Goal: Obtain resource: Obtain resource

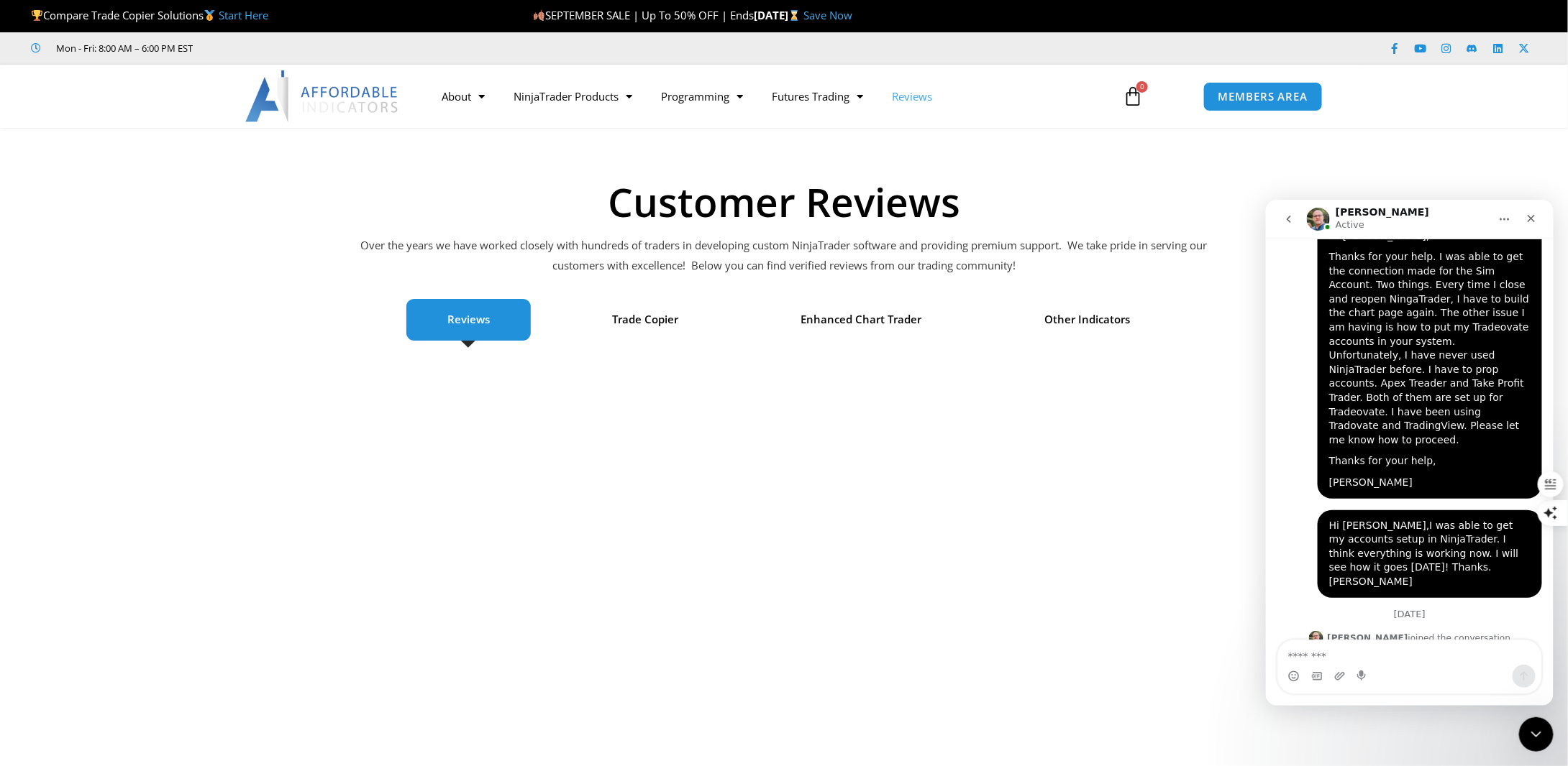
scroll to position [2, 0]
click at [1214, 98] on span "MEMBERS AREA" at bounding box center [1262, 97] width 98 height 12
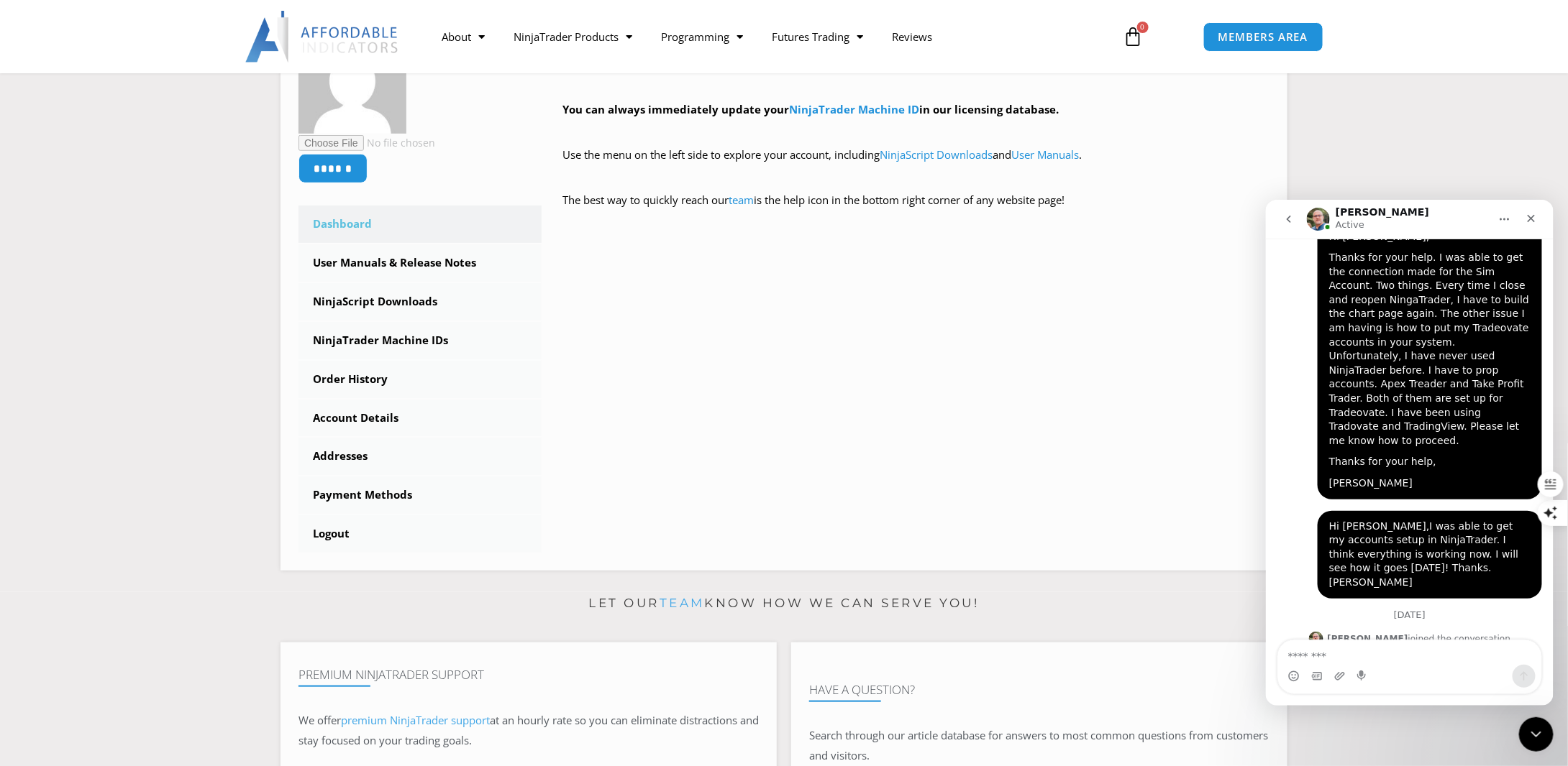
scroll to position [4090, 0]
click at [426, 265] on link "User Manuals & Release Notes" at bounding box center [420, 263] width 244 height 38
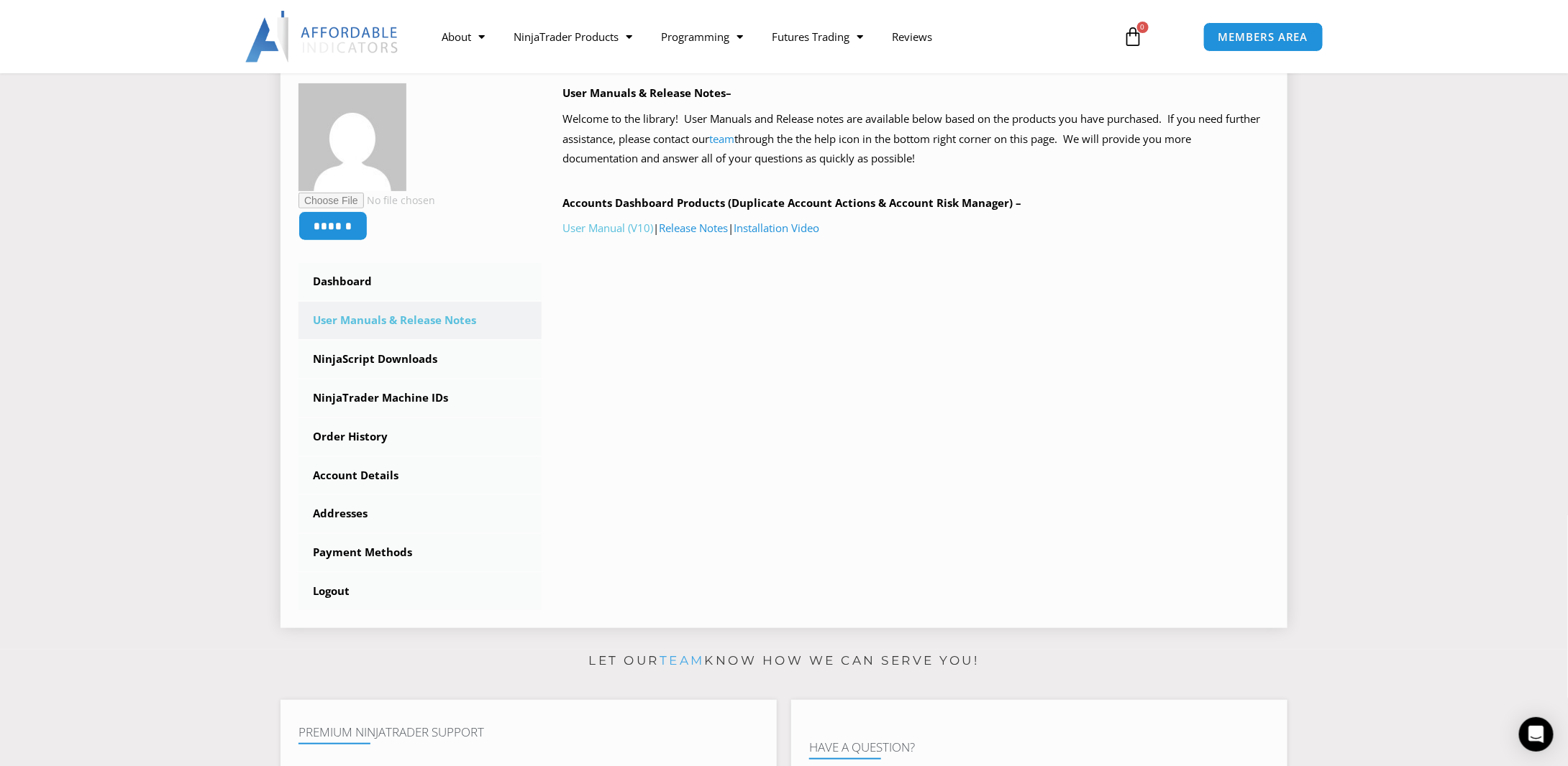
click at [592, 229] on link "User Manual (V10)" at bounding box center [608, 228] width 91 height 14
